Goal: Navigation & Orientation: Find specific page/section

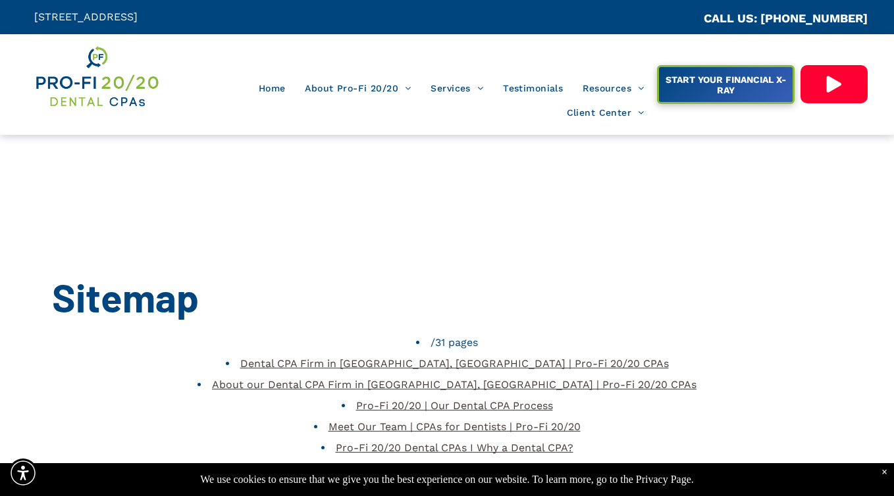
click at [88, 76] on img at bounding box center [96, 76] width 125 height 65
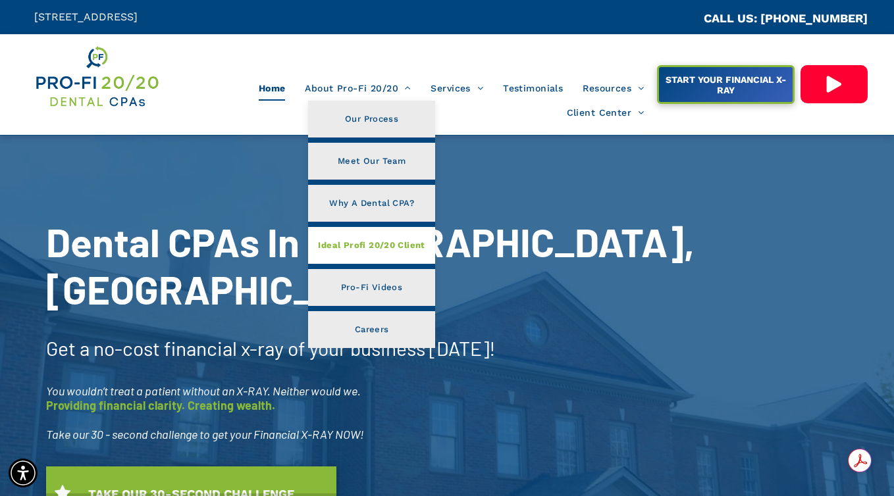
click at [374, 253] on link "Ideal Profi 20/20 Client" at bounding box center [371, 245] width 126 height 37
